Goal: Find specific page/section: Find specific page/section

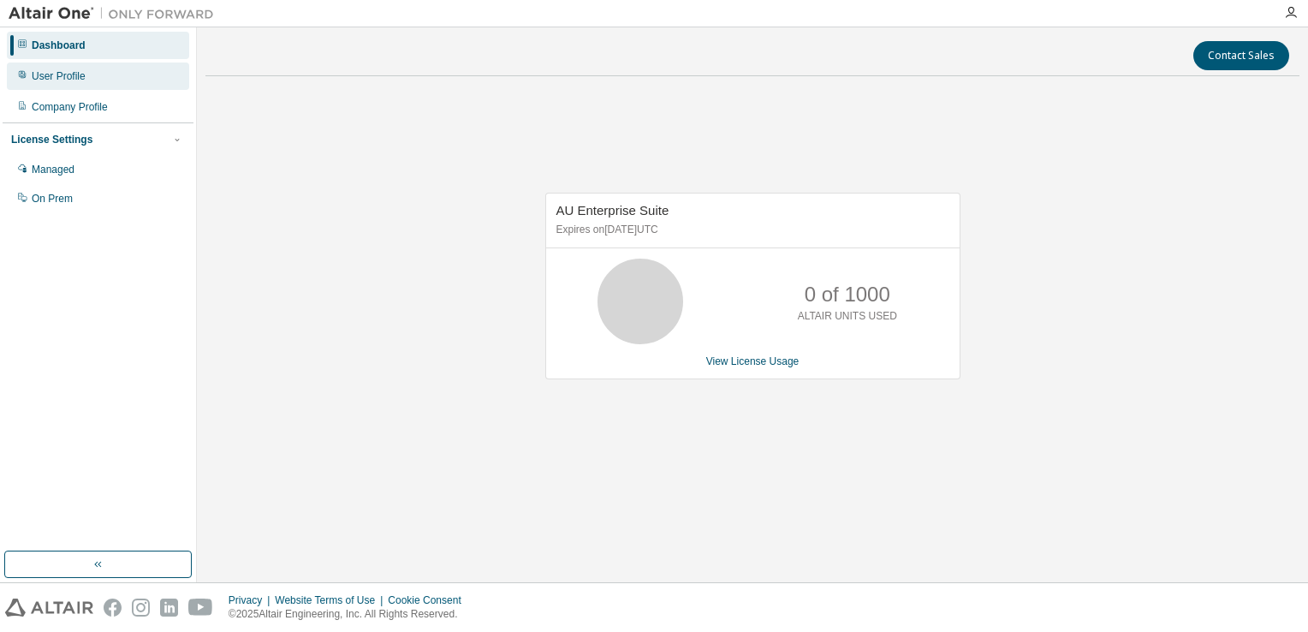
click at [61, 83] on div "User Profile" at bounding box center [98, 76] width 182 height 27
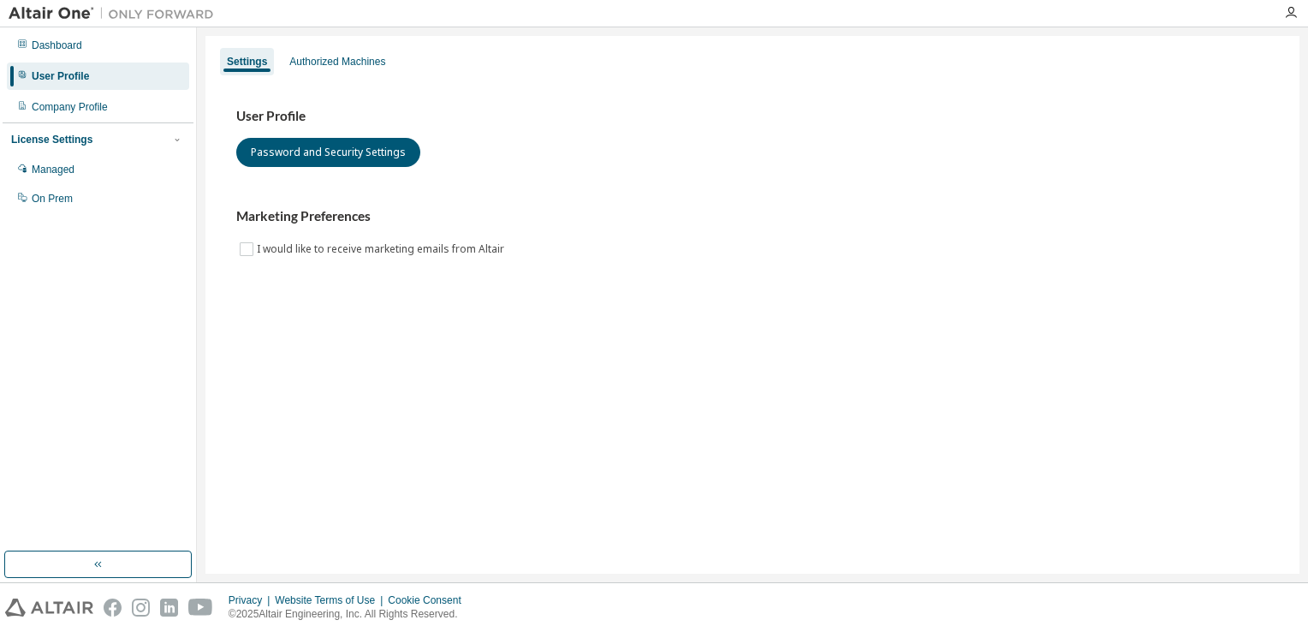
click at [130, 135] on div "License Settings" at bounding box center [98, 139] width 174 height 15
drag, startPoint x: 130, startPoint y: 135, endPoint x: 88, endPoint y: 166, distance: 52.1
click at [88, 166] on div "Managed" at bounding box center [98, 169] width 182 height 27
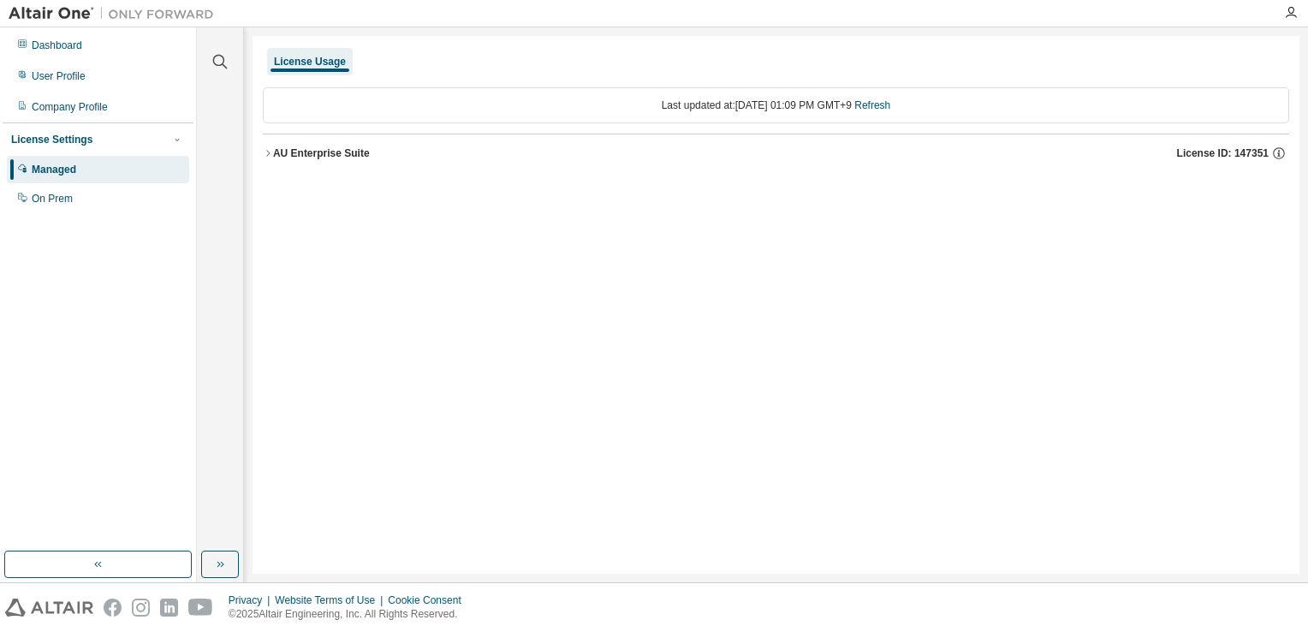
click at [149, 146] on div "License Settings" at bounding box center [98, 139] width 174 height 15
drag, startPoint x: 149, startPoint y: 146, endPoint x: 92, endPoint y: 58, distance: 104.0
click at [92, 58] on div "Dashboard" at bounding box center [98, 45] width 182 height 27
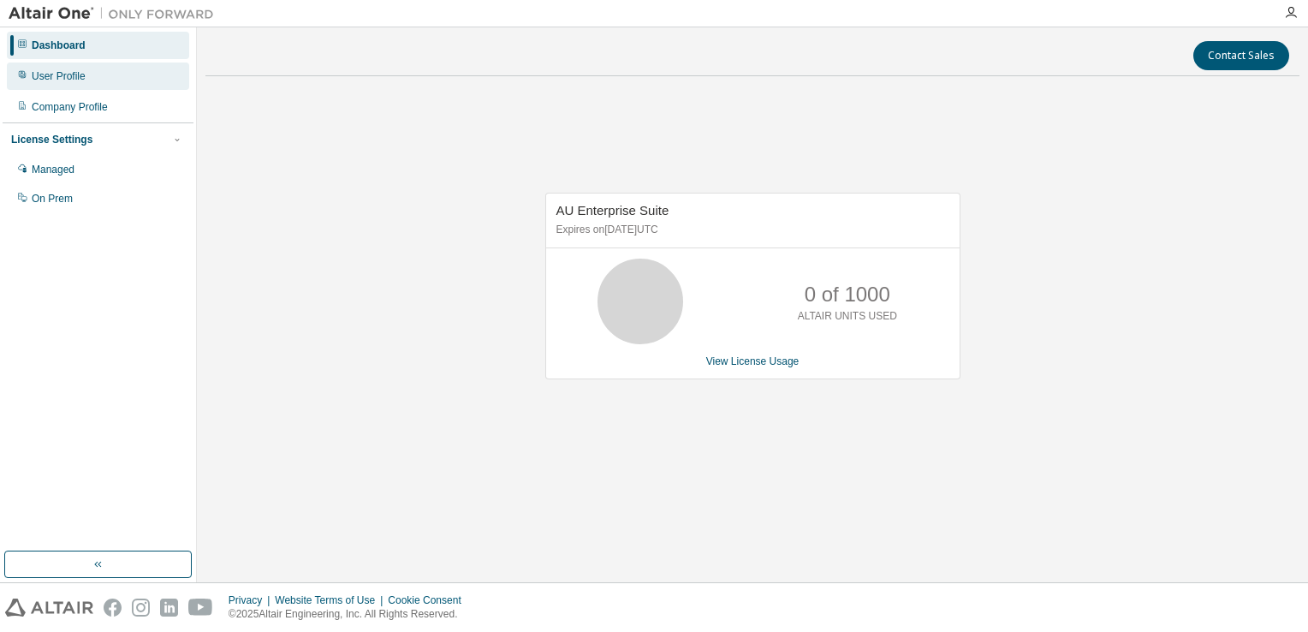
click at [93, 76] on div "User Profile" at bounding box center [98, 76] width 182 height 27
